Goal: Find specific page/section: Find specific page/section

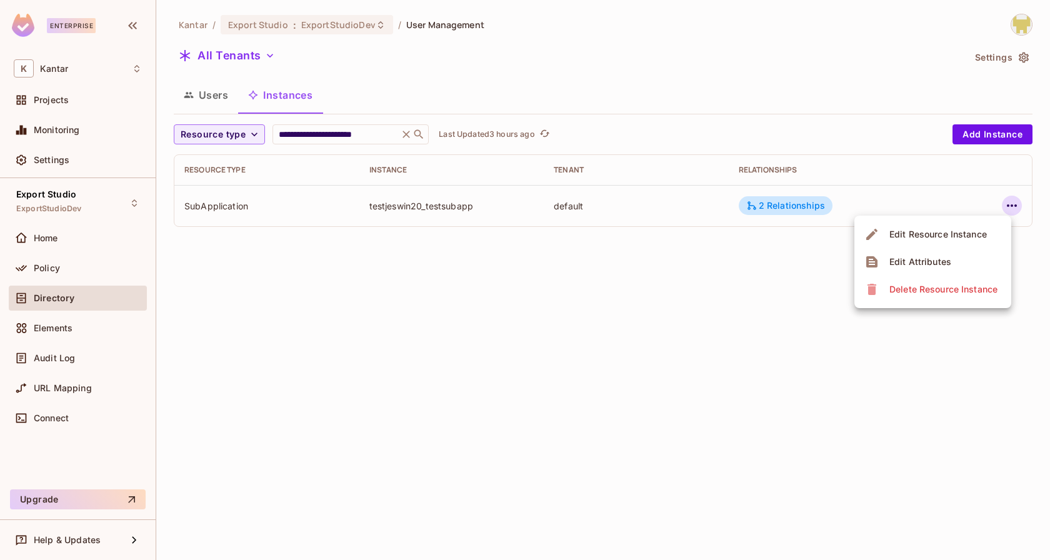
click at [72, 272] on div at bounding box center [525, 280] width 1050 height 560
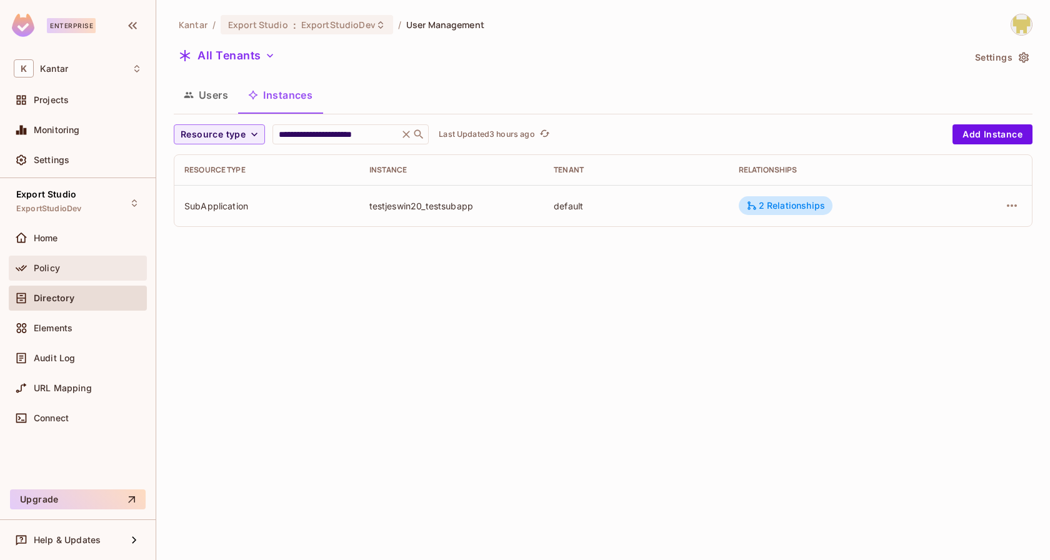
click at [77, 271] on div "Policy" at bounding box center [88, 268] width 108 height 10
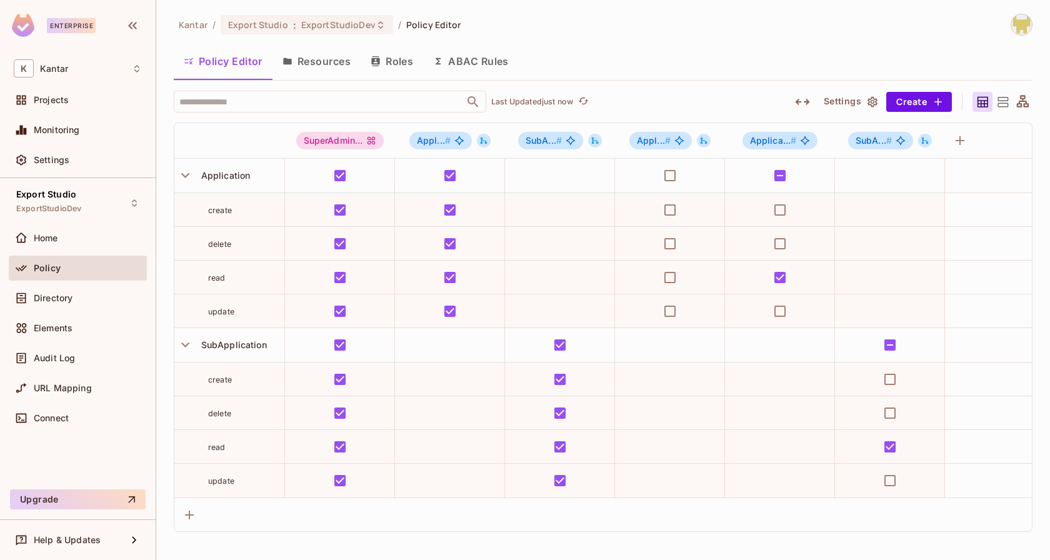
click at [640, 57] on div "Policy Editor Resources Roles ABAC Rules" at bounding box center [603, 61] width 859 height 31
click at [807, 109] on button "button" at bounding box center [802, 102] width 22 height 20
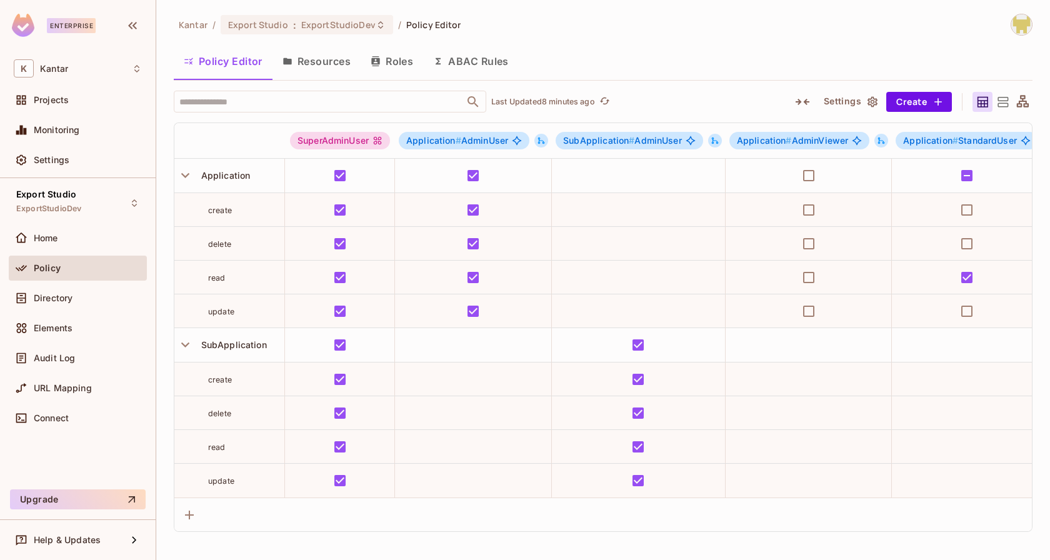
click at [566, 51] on div "Policy Editor Resources Roles ABAC Rules" at bounding box center [603, 61] width 859 height 31
